Goal: Information Seeking & Learning: Learn about a topic

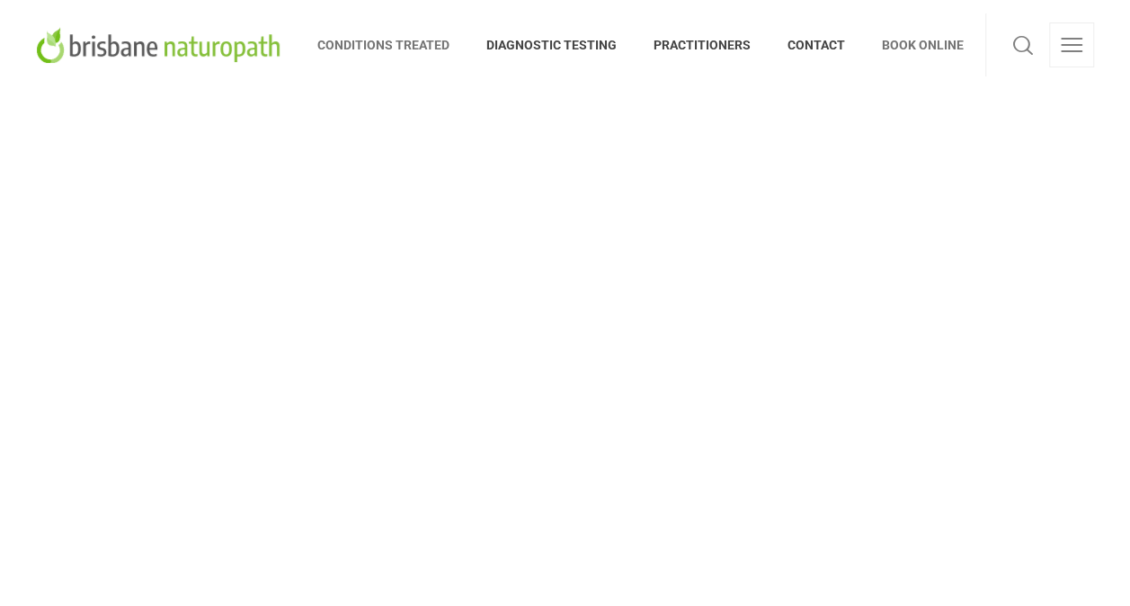
click at [395, 49] on span "CONDITIONS TREATED" at bounding box center [392, 45] width 151 height 29
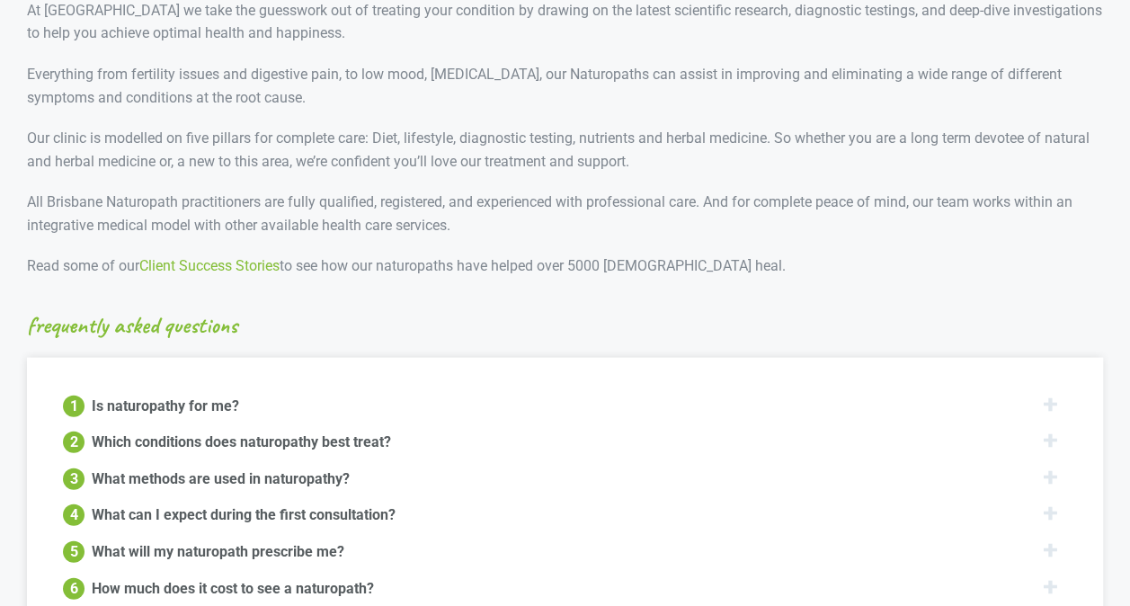
scroll to position [1887, 0]
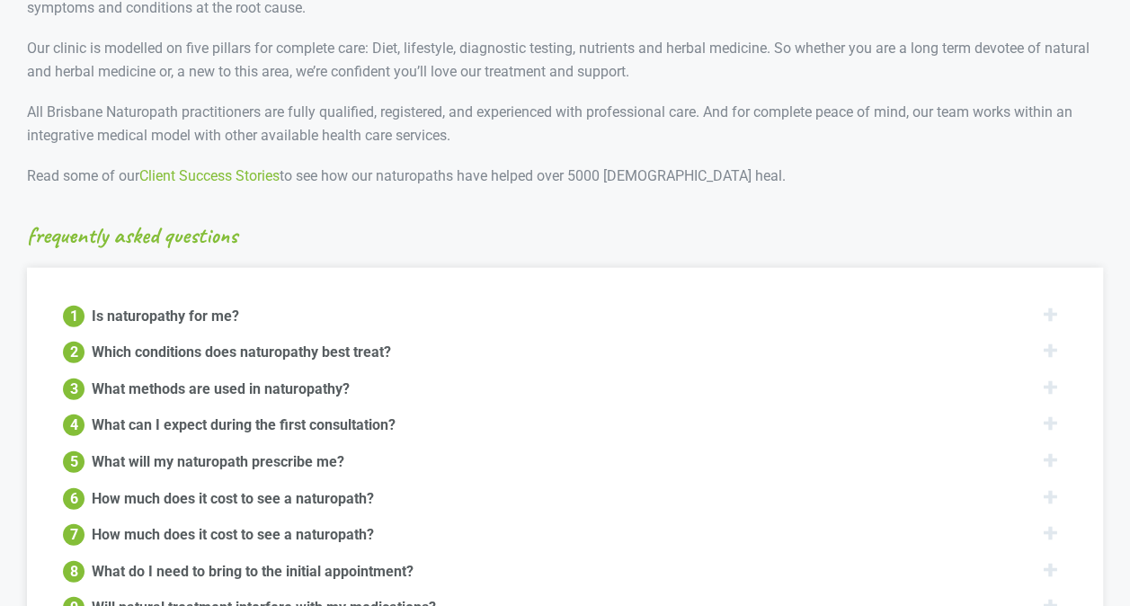
click at [191, 304] on div "Is naturopathy for me?" at bounding box center [165, 315] width 147 height 22
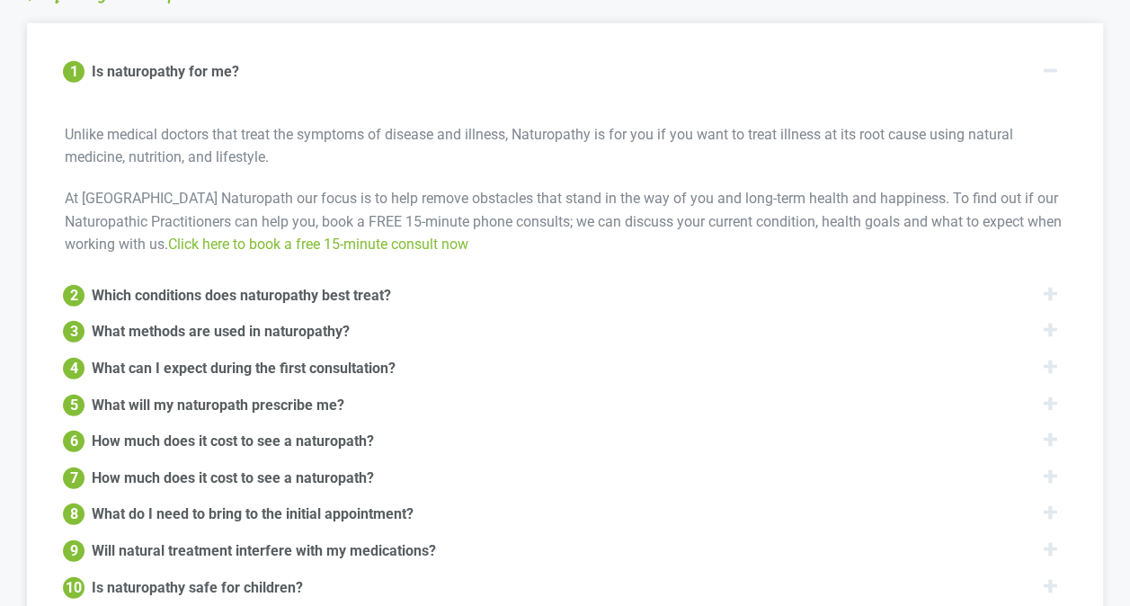
scroll to position [2157, 0]
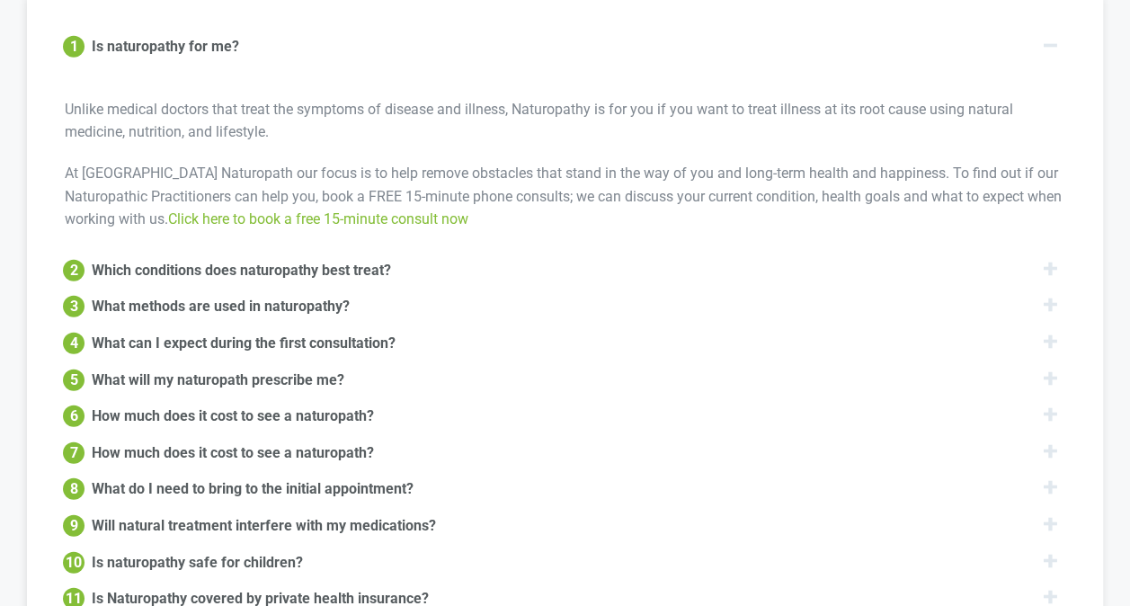
click at [185, 258] on div "Which conditions does naturopathy best treat?" at bounding box center [241, 269] width 299 height 22
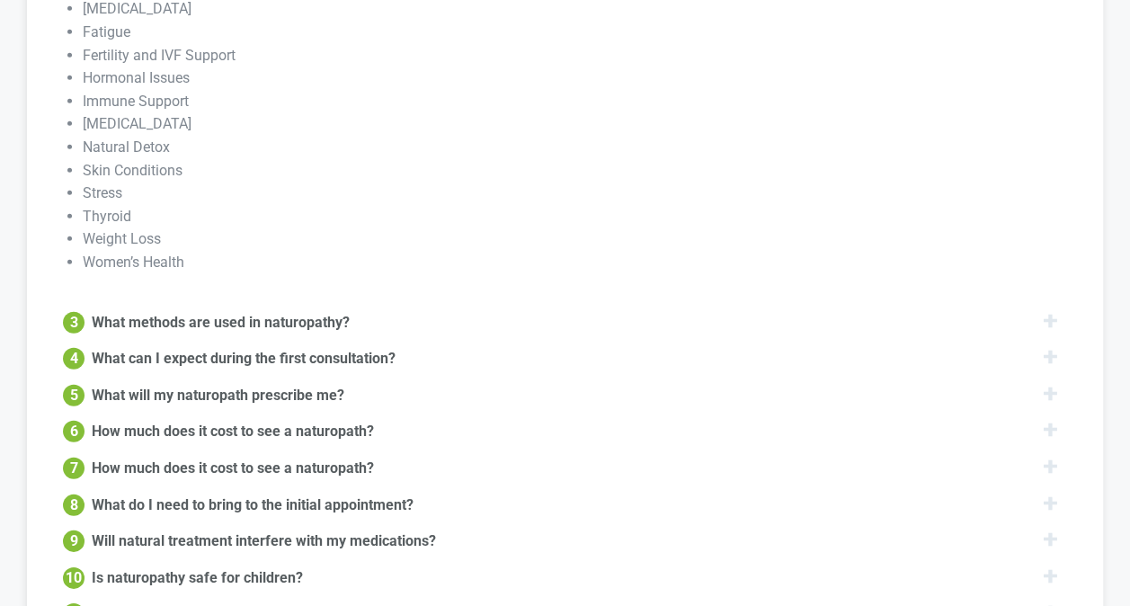
scroll to position [2516, 0]
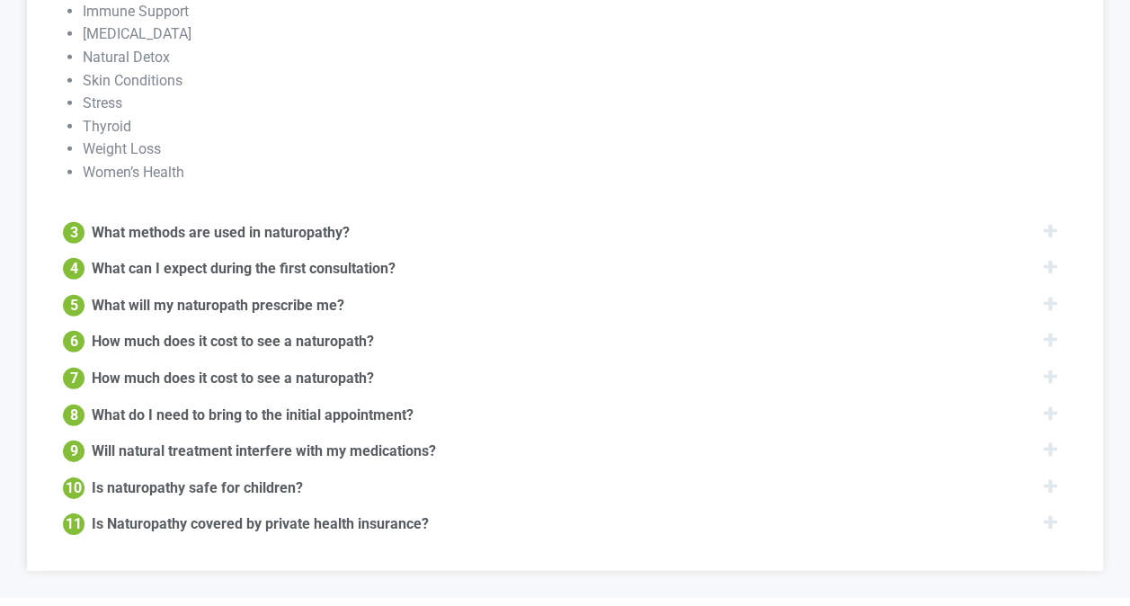
click at [194, 293] on div "What will my naturopath prescribe me?" at bounding box center [218, 304] width 253 height 22
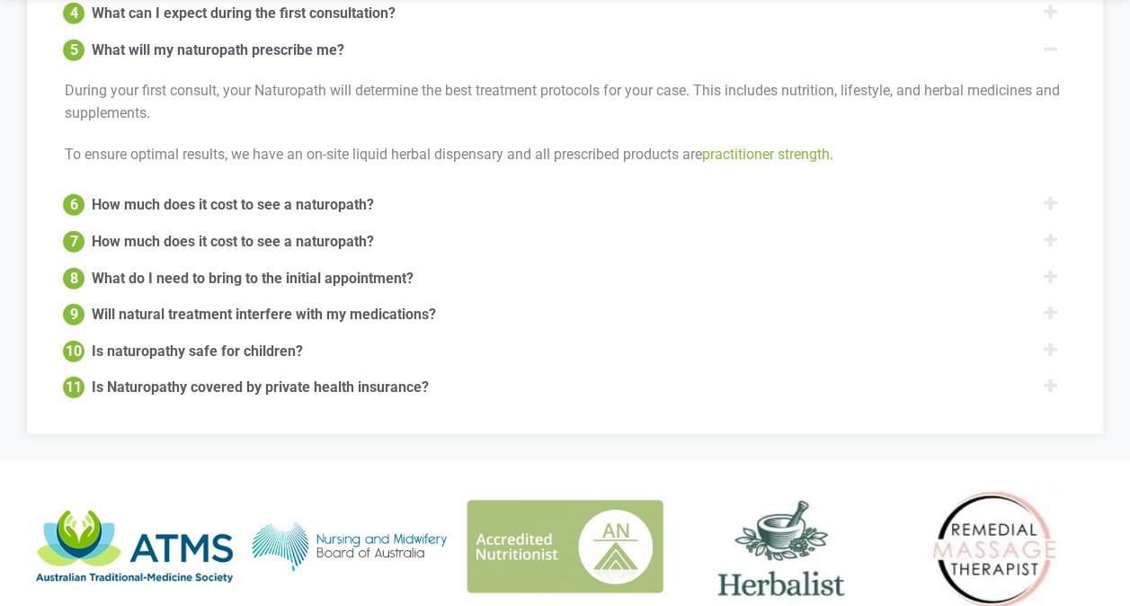
scroll to position [2326, 0]
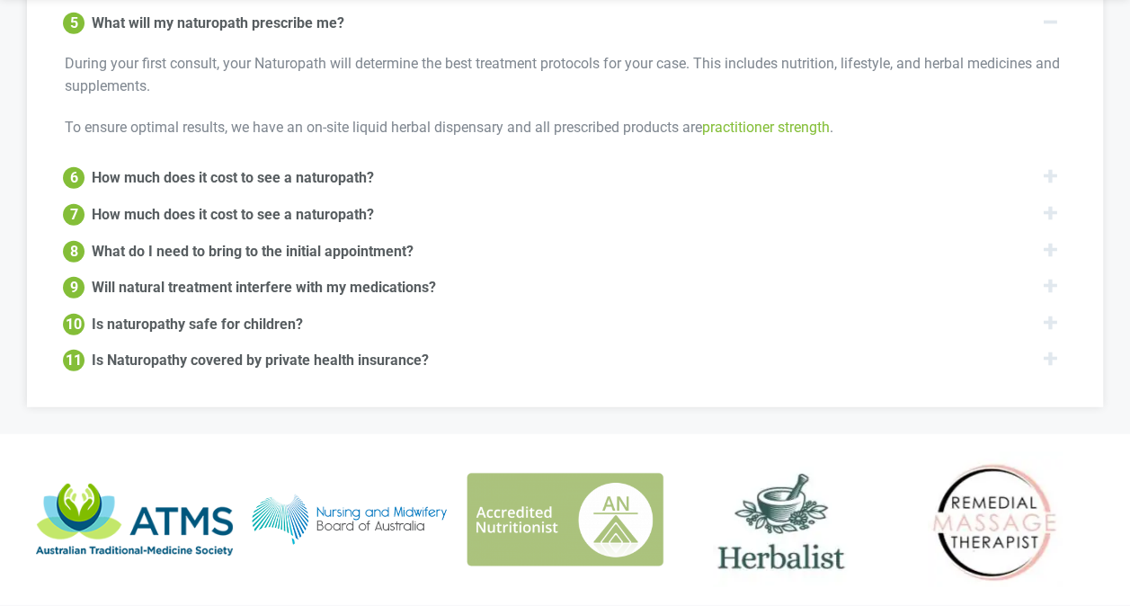
click at [370, 275] on div "Will natural treatment interfere with my medications?" at bounding box center [264, 286] width 344 height 22
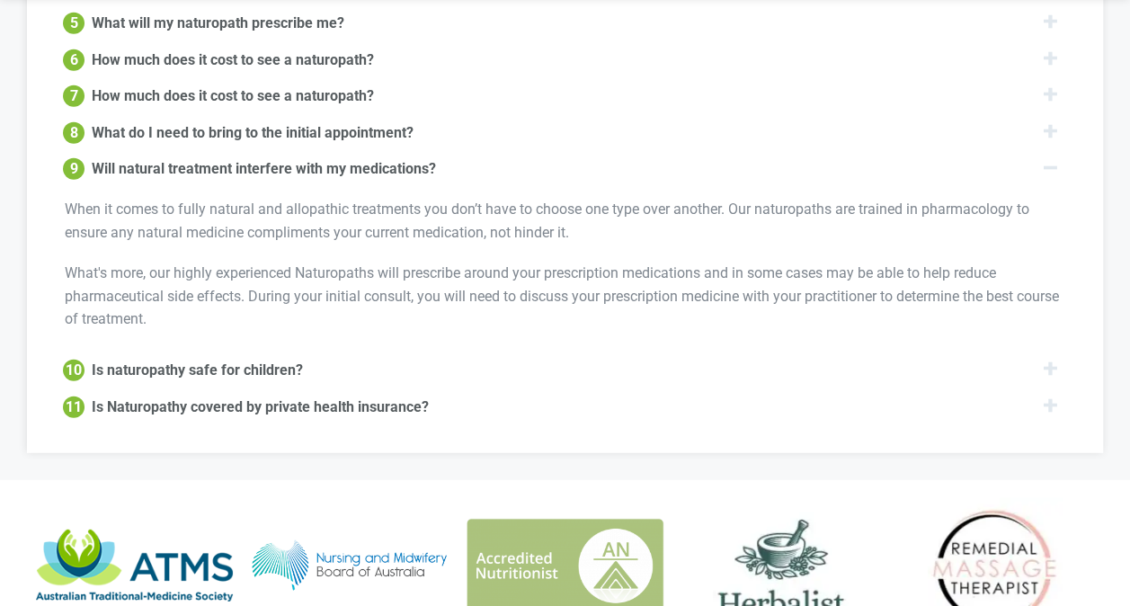
click at [278, 395] on div "Is Naturopathy covered by private health insurance?" at bounding box center [260, 406] width 337 height 22
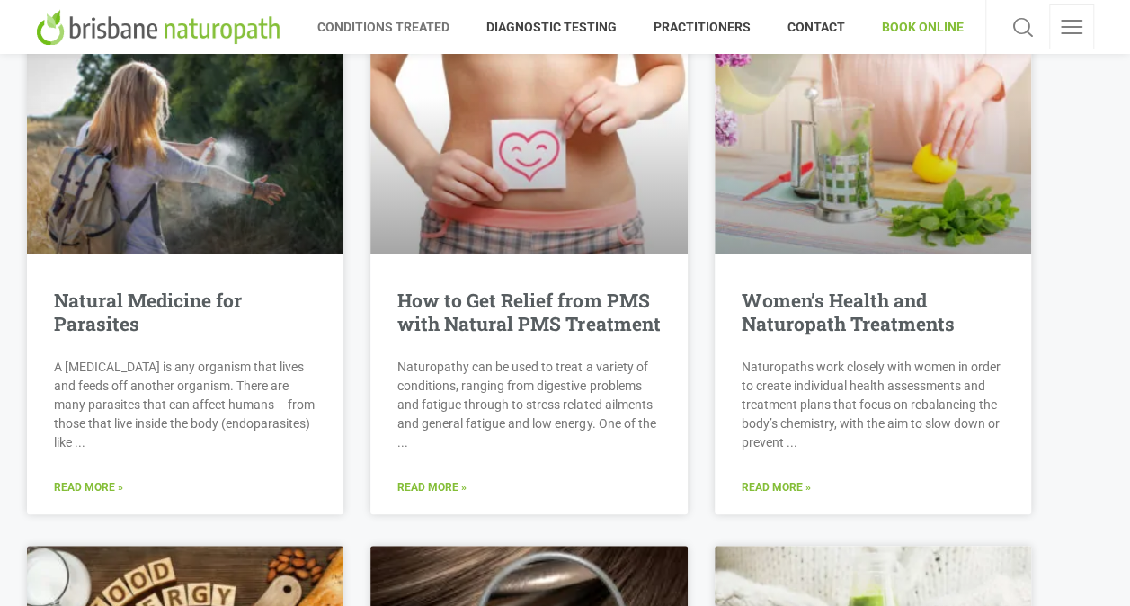
scroll to position [3314, 0]
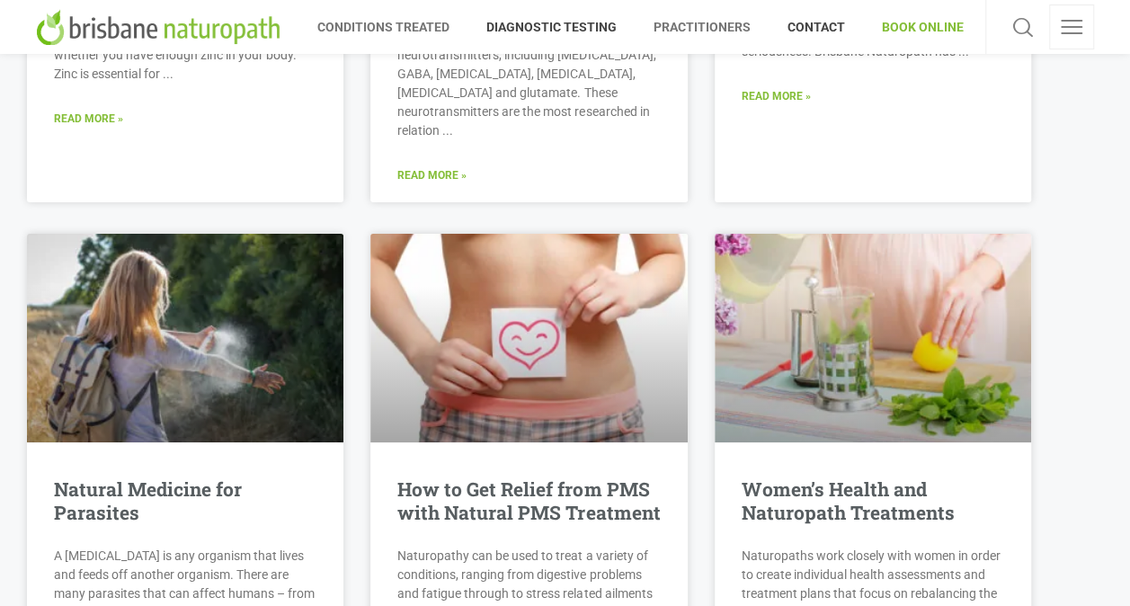
click at [705, 25] on span "PRACTITIONERS" at bounding box center [702, 27] width 134 height 29
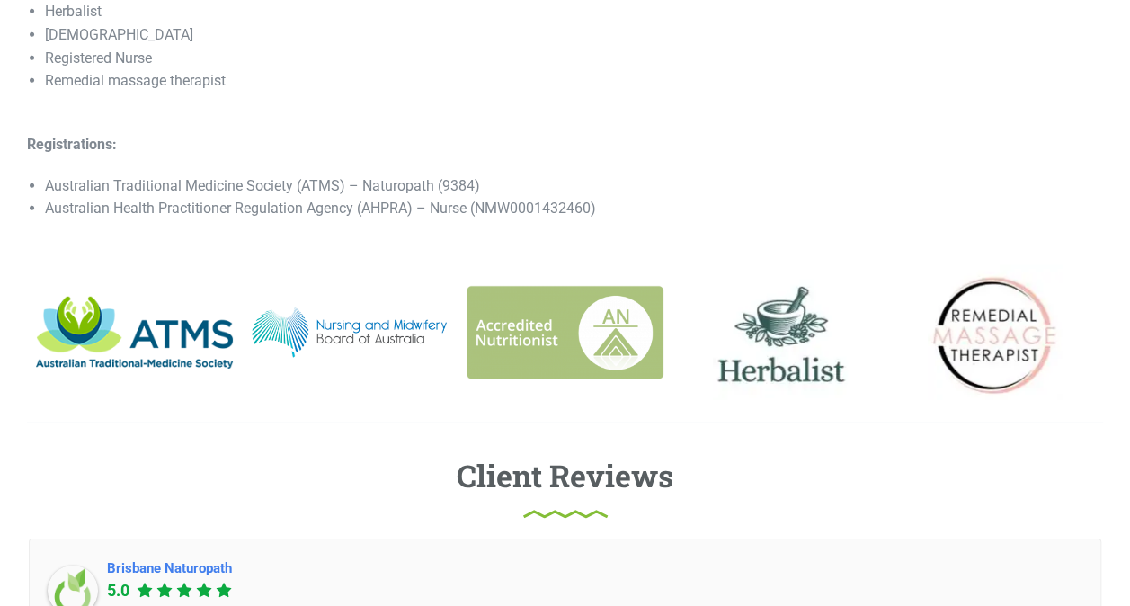
scroll to position [3056, 0]
